Goal: Transaction & Acquisition: Download file/media

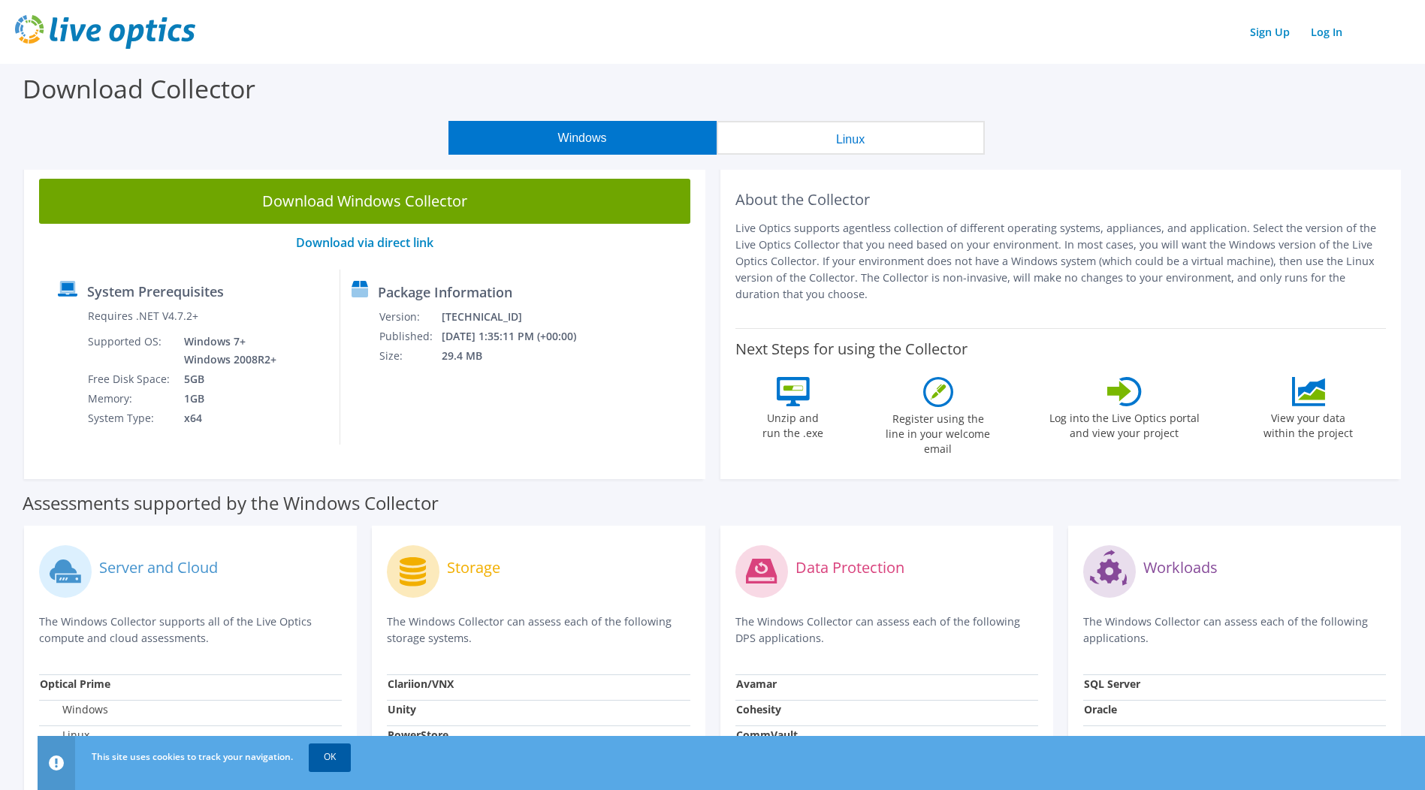
click at [340, 755] on link "OK" at bounding box center [330, 757] width 42 height 27
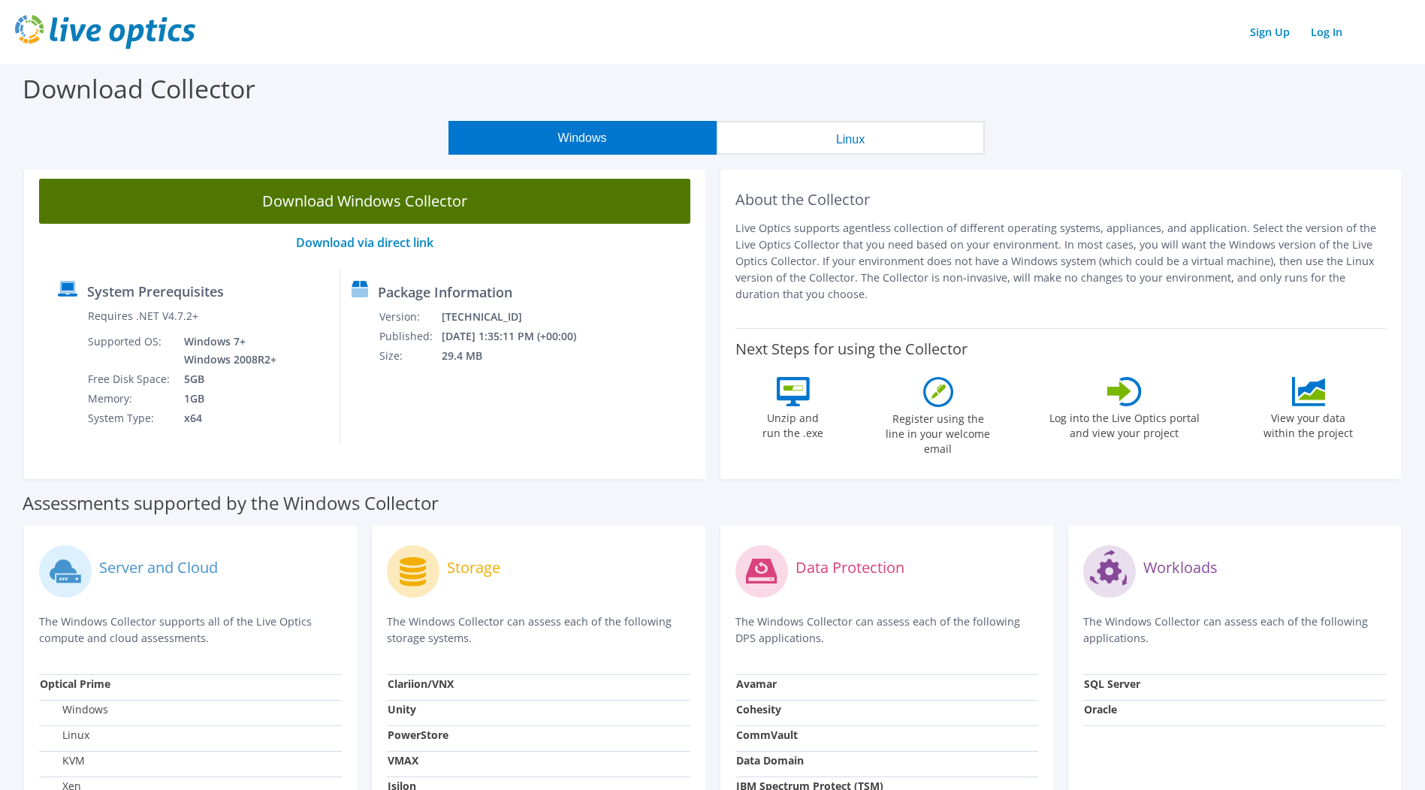
click at [433, 191] on link "Download Windows Collector" at bounding box center [364, 201] width 651 height 45
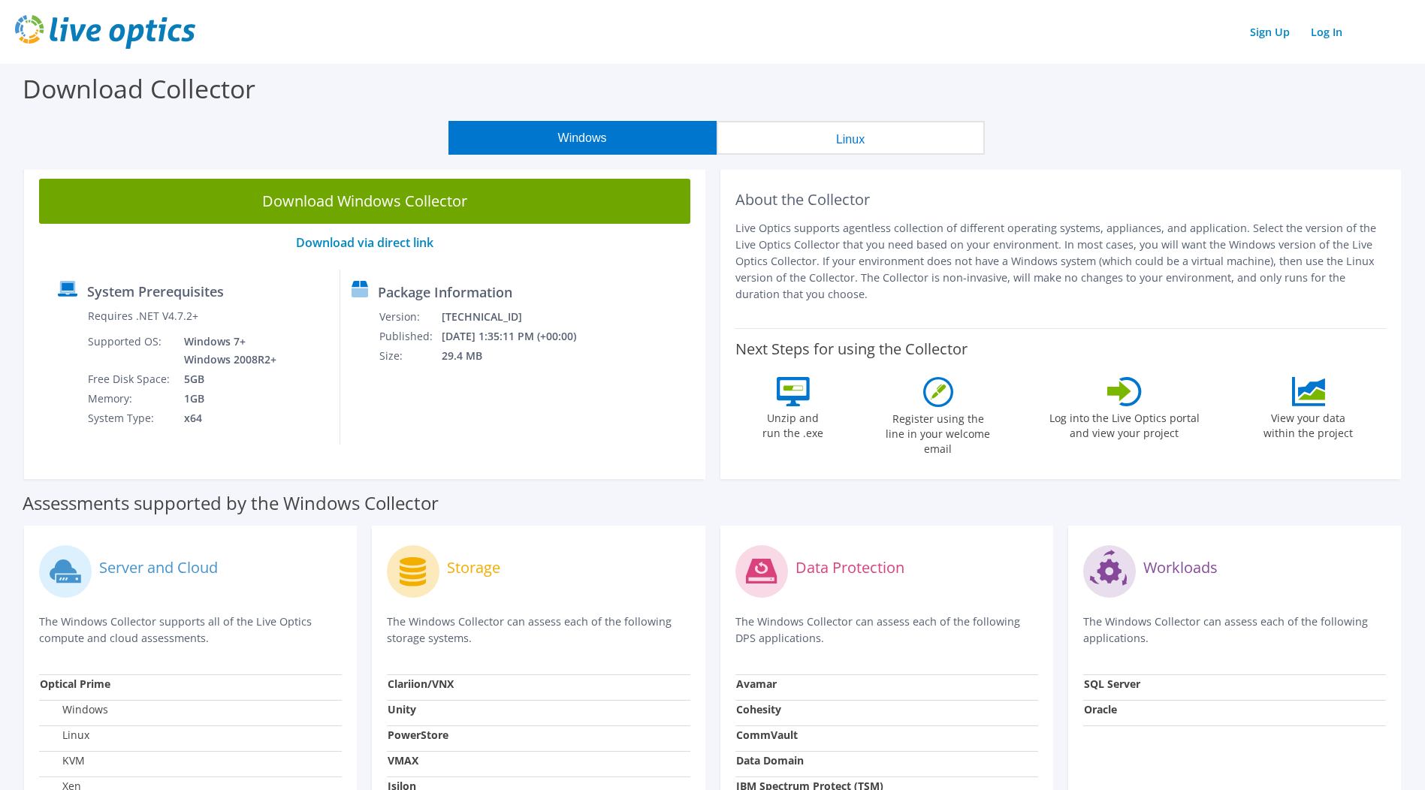
click at [775, 134] on button "Linux" at bounding box center [851, 138] width 268 height 34
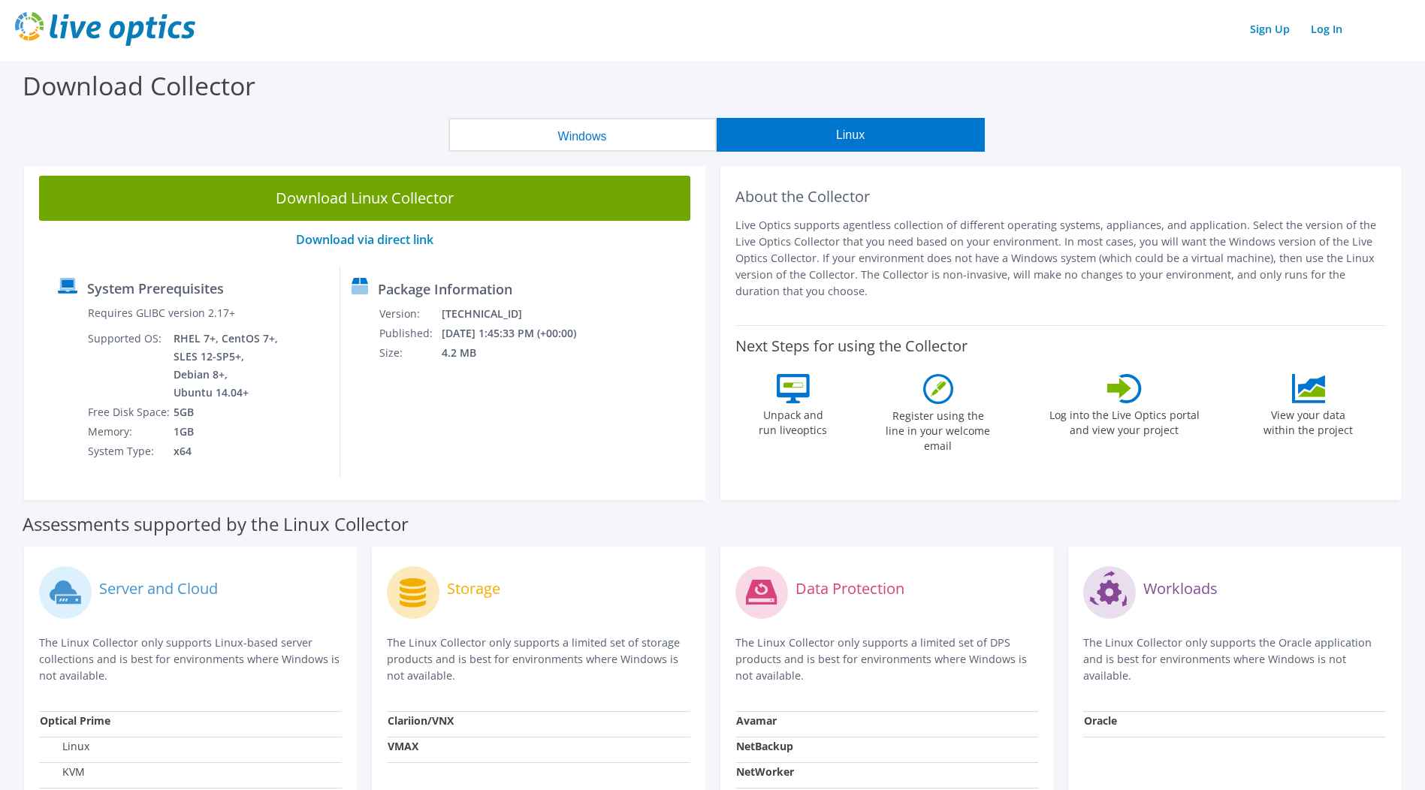
scroll to position [4, 0]
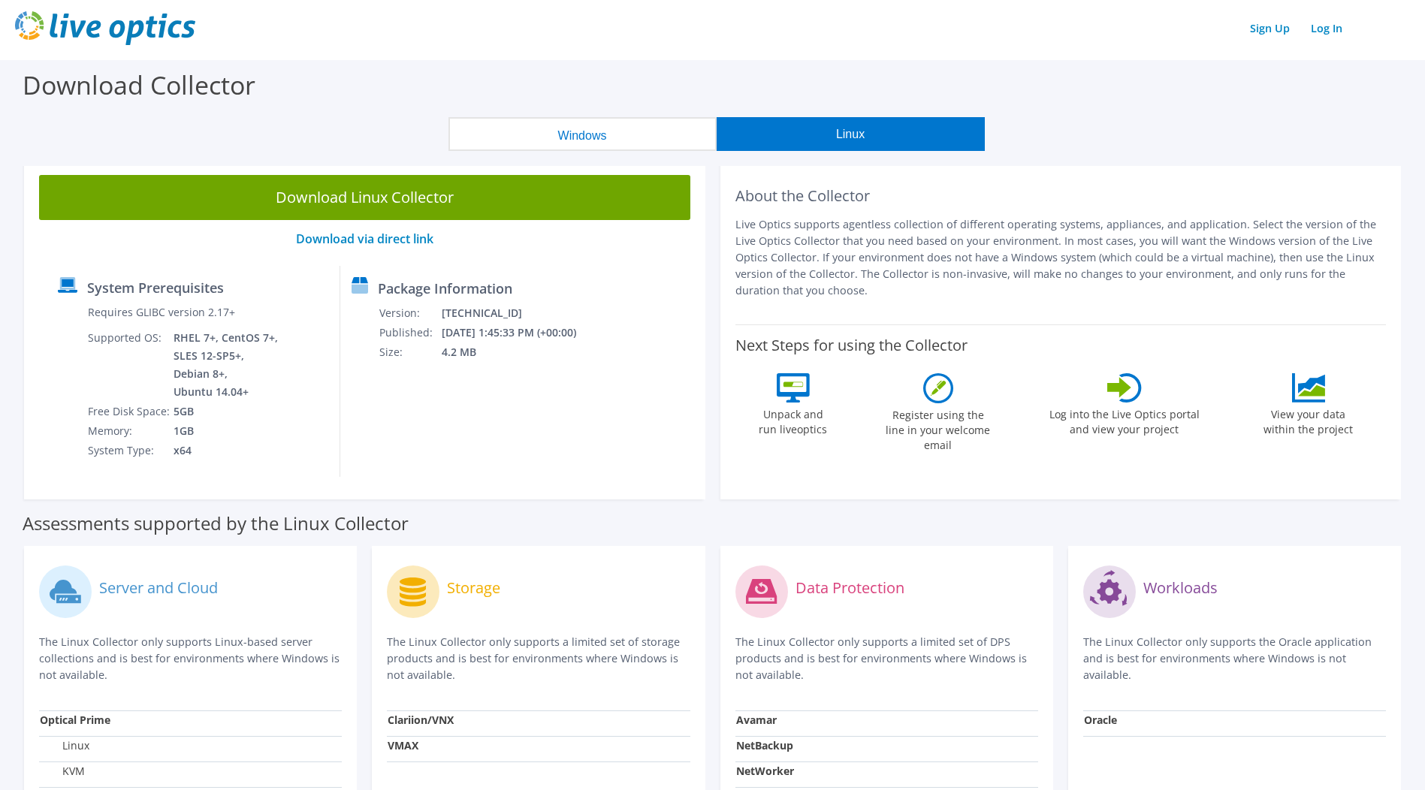
click at [595, 127] on button "Windows" at bounding box center [582, 134] width 268 height 34
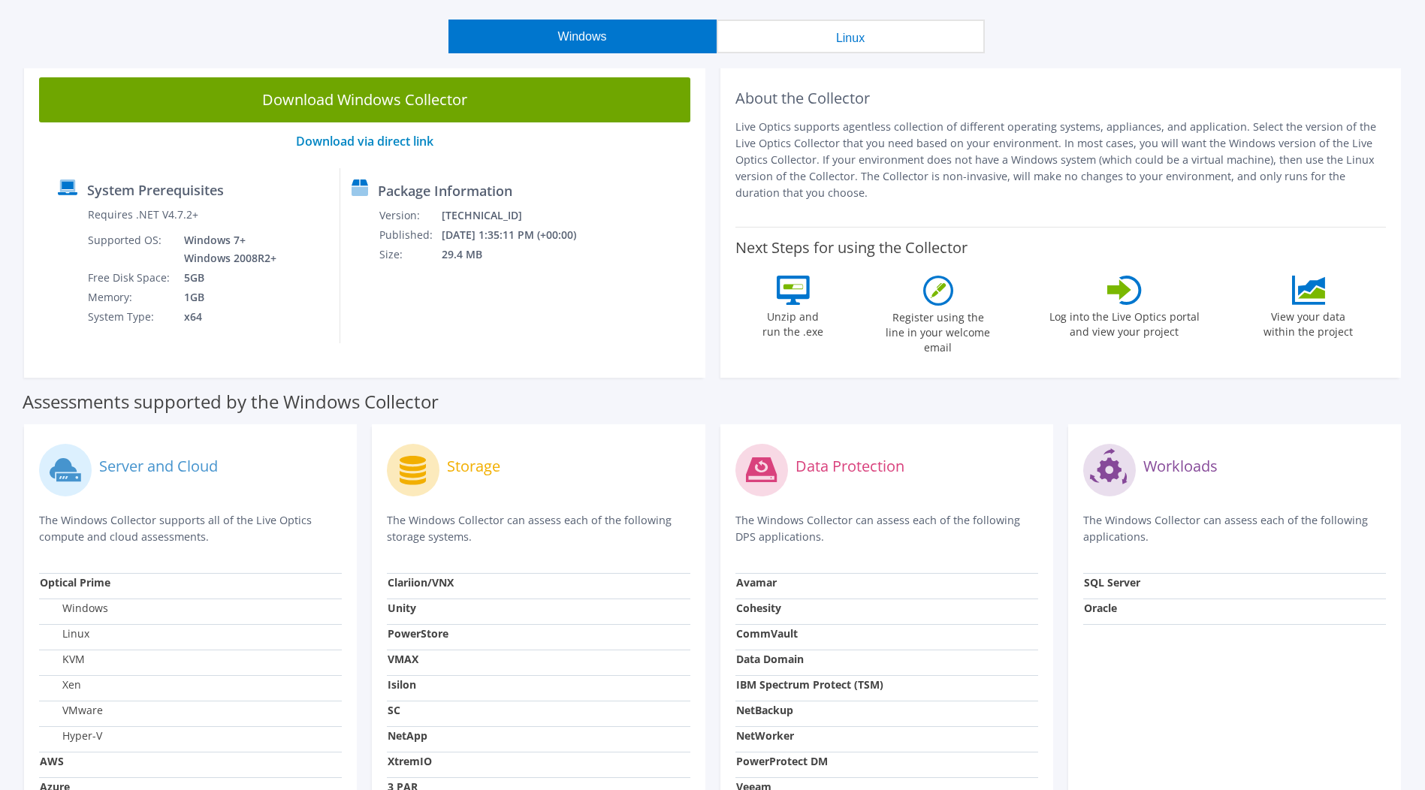
scroll to position [102, 0]
